Goal: Navigation & Orientation: Find specific page/section

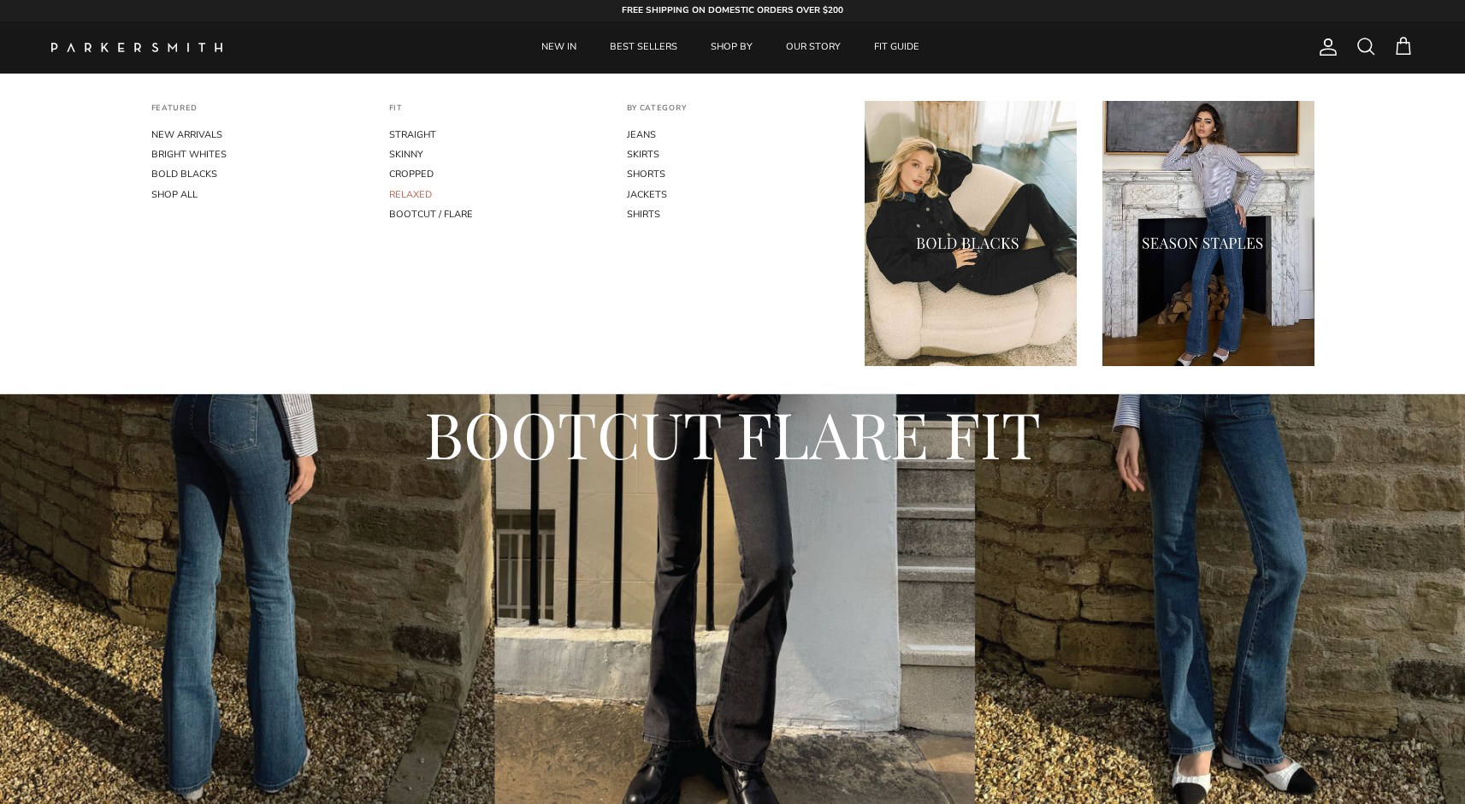
click at [420, 197] on link "RELAXED" at bounding box center [495, 195] width 212 height 20
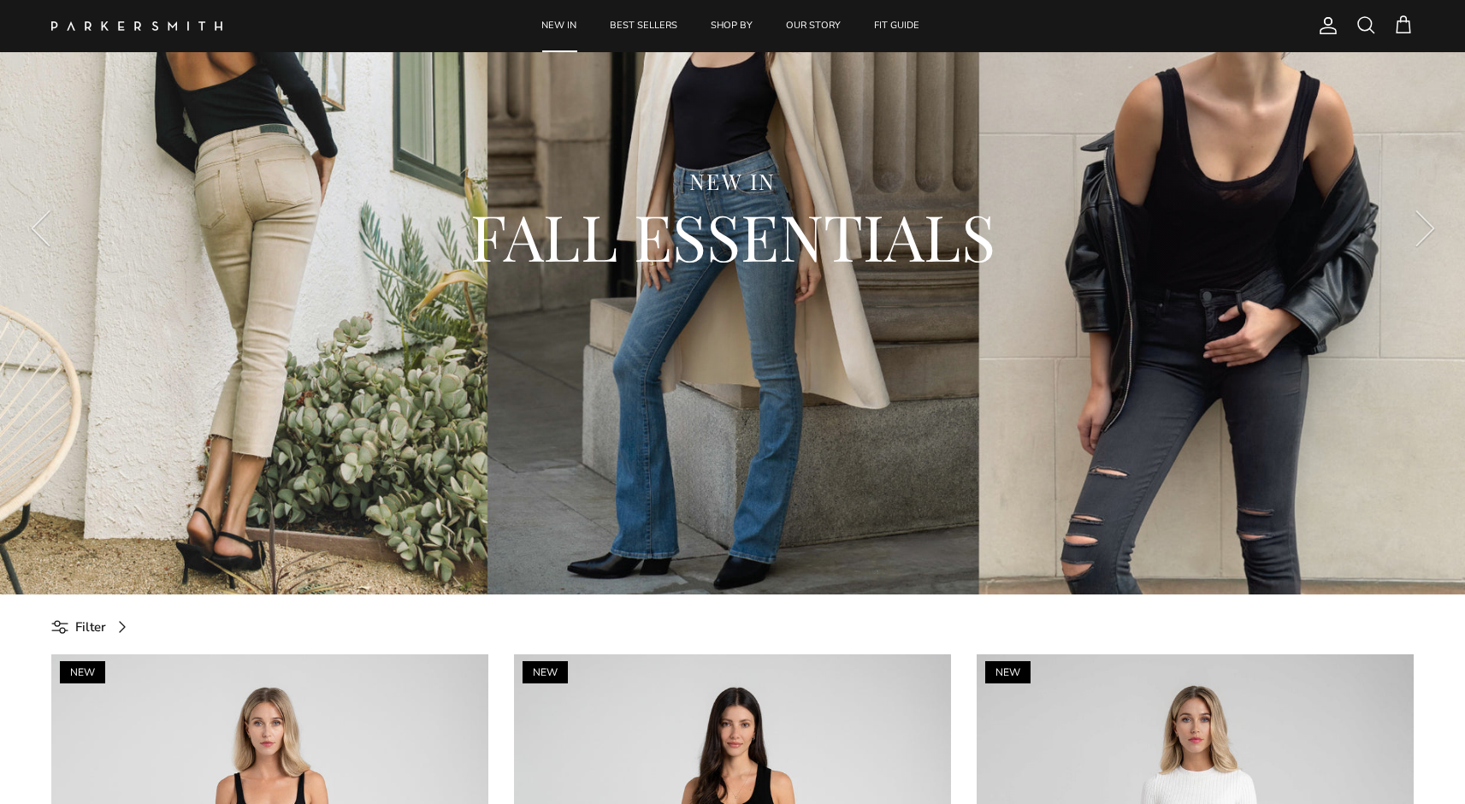
scroll to position [232, 0]
